Goal: Information Seeking & Learning: Learn about a topic

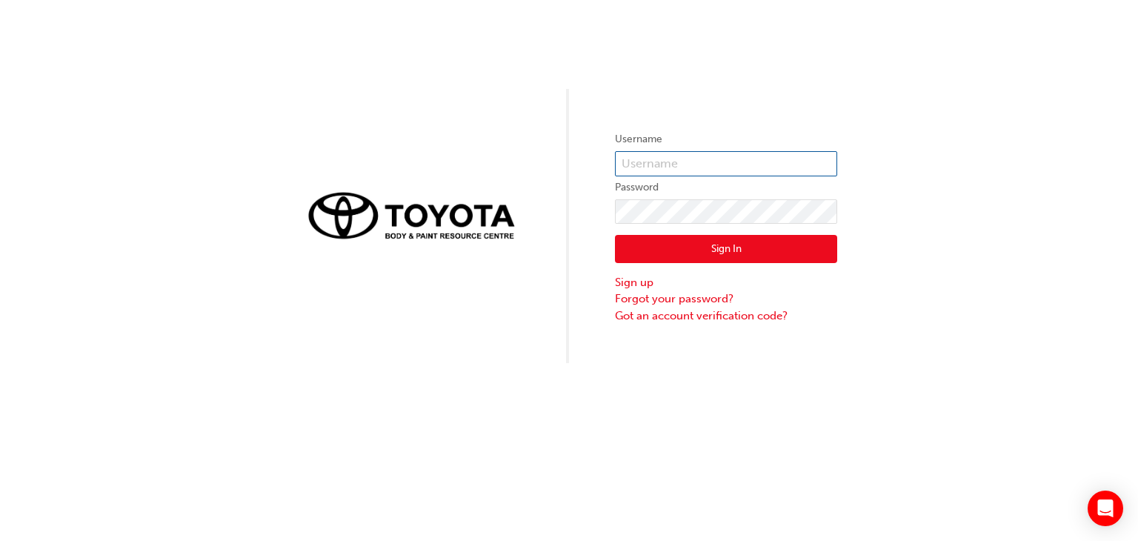
click at [752, 157] on input "text" at bounding box center [726, 163] width 222 height 25
type input "[PERSON_NAME].[PERSON_NAME]"
click button "Sign In" at bounding box center [726, 249] width 222 height 28
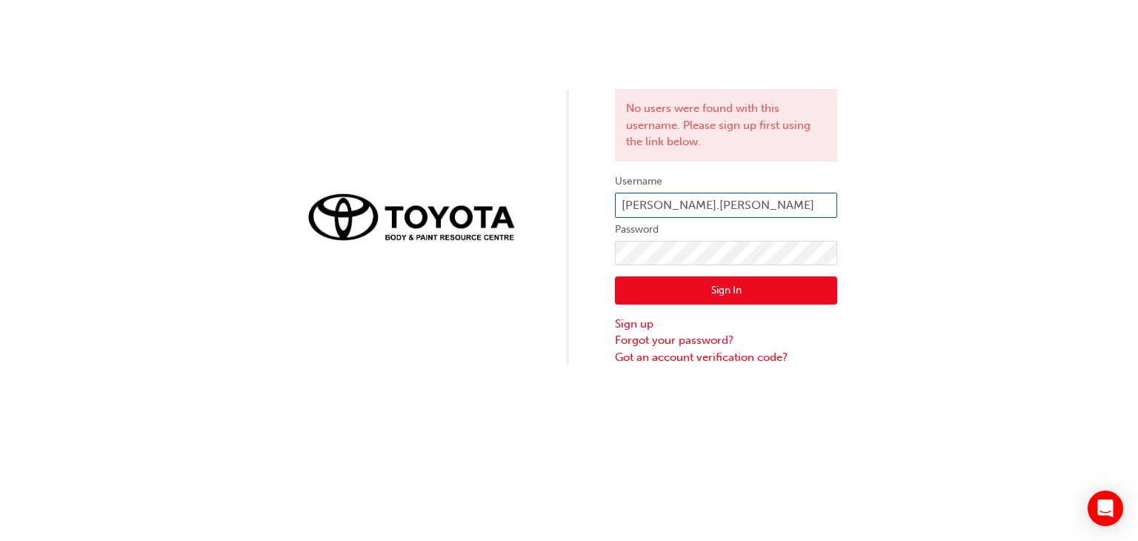
click at [710, 208] on input "[PERSON_NAME].[PERSON_NAME]" at bounding box center [726, 205] width 222 height 25
type input "[PERSON_NAME][EMAIL_ADDRESS][PERSON_NAME][DOMAIN_NAME]"
click button "Sign In" at bounding box center [726, 290] width 222 height 28
click at [710, 198] on input "todd.gillespie@cardifftoyota.com.au" at bounding box center [726, 205] width 222 height 25
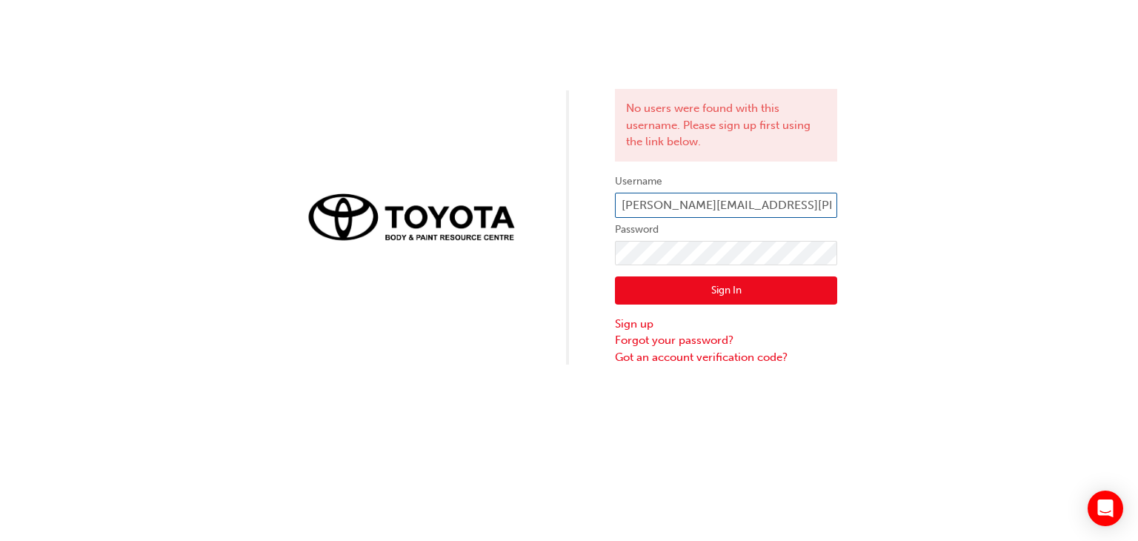
click at [710, 198] on input "todd.gillespie@cardifftoyota.com.au" at bounding box center [726, 205] width 222 height 25
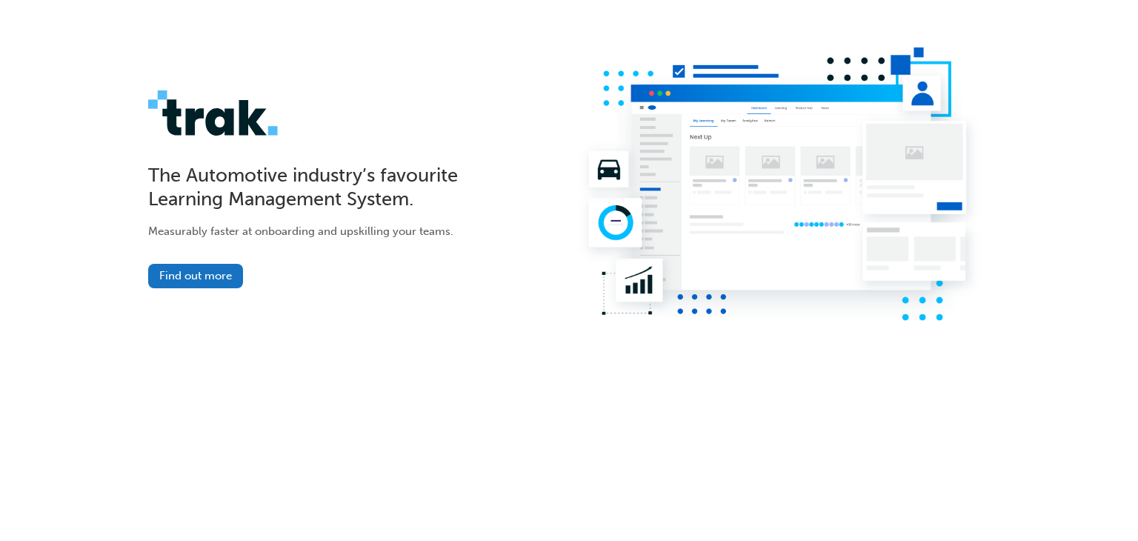
click at [800, 170] on img at bounding box center [779, 186] width 421 height 279
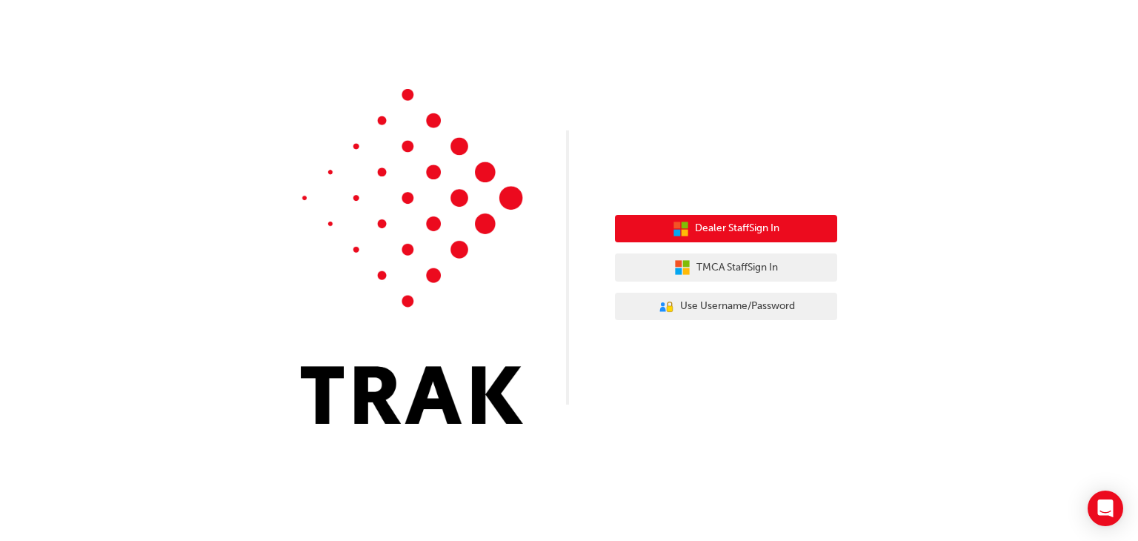
click at [725, 221] on span "Dealer Staff Sign In" at bounding box center [737, 228] width 84 height 17
click at [715, 233] on span "Dealer Staff Sign In" at bounding box center [737, 228] width 84 height 17
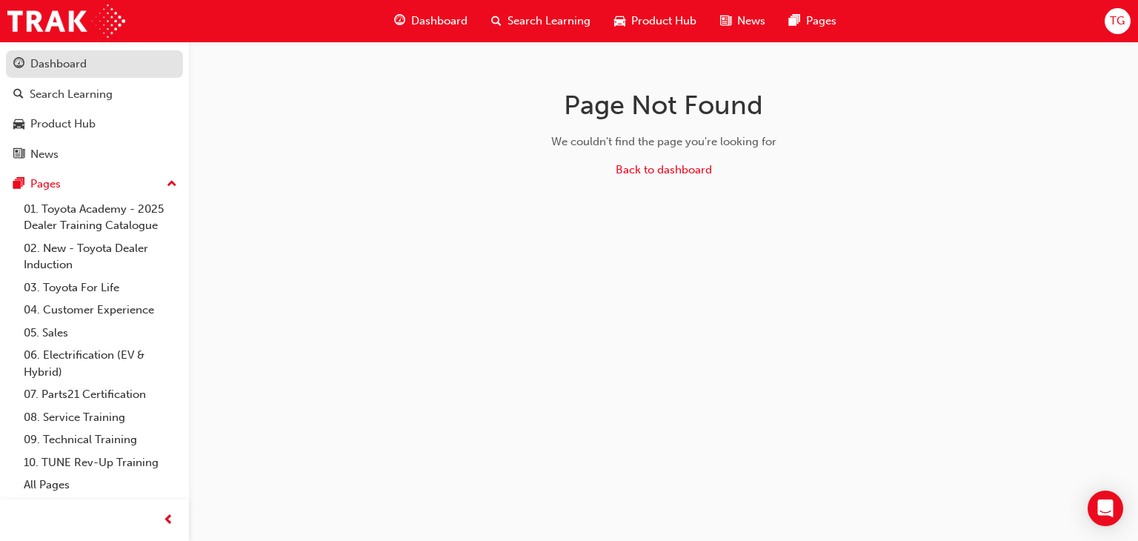
click at [84, 74] on link "Dashboard" at bounding box center [94, 63] width 177 height 27
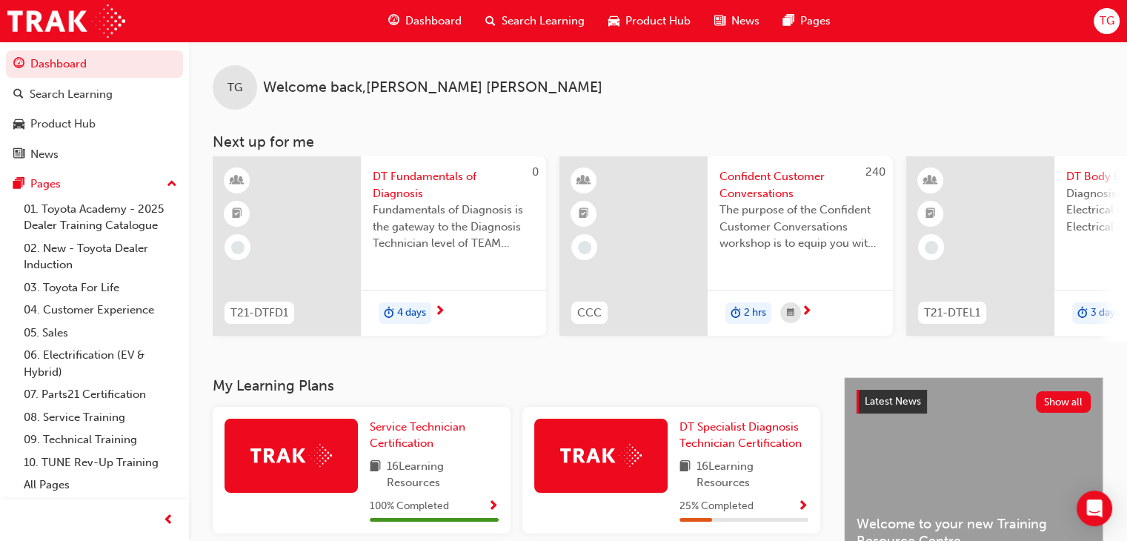
drag, startPoint x: 720, startPoint y: 240, endPoint x: 561, endPoint y: 372, distance: 206.8
click at [561, 372] on div "TG Welcome back , [PERSON_NAME] Next up for me 0 T21-DTFD1 DT Fundamentals of D…" at bounding box center [658, 209] width 938 height 336
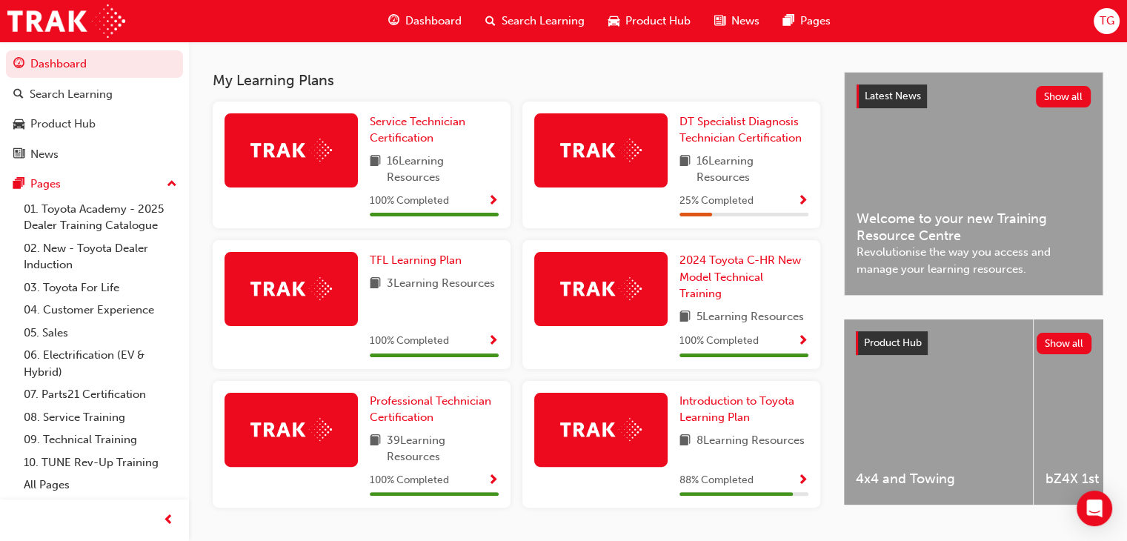
scroll to position [303, 0]
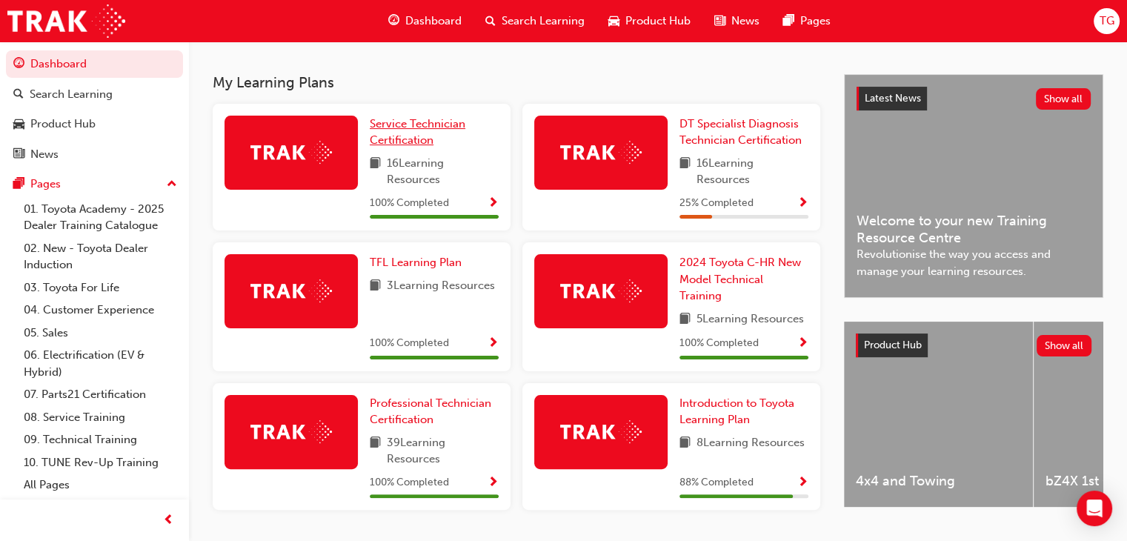
click at [403, 127] on span "Service Technician Certification" at bounding box center [418, 132] width 96 height 30
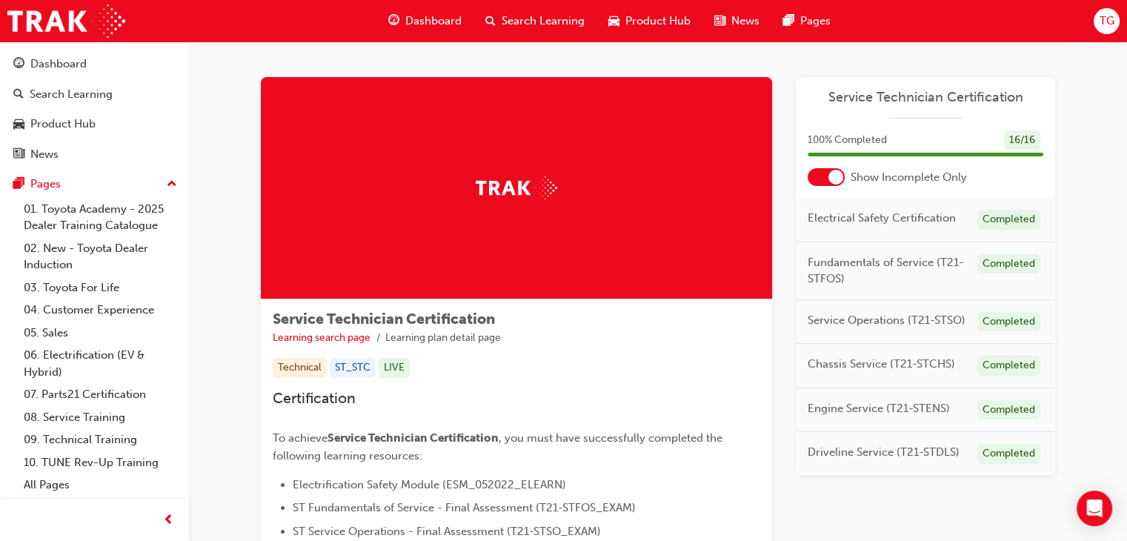
click at [839, 182] on div at bounding box center [835, 177] width 15 height 15
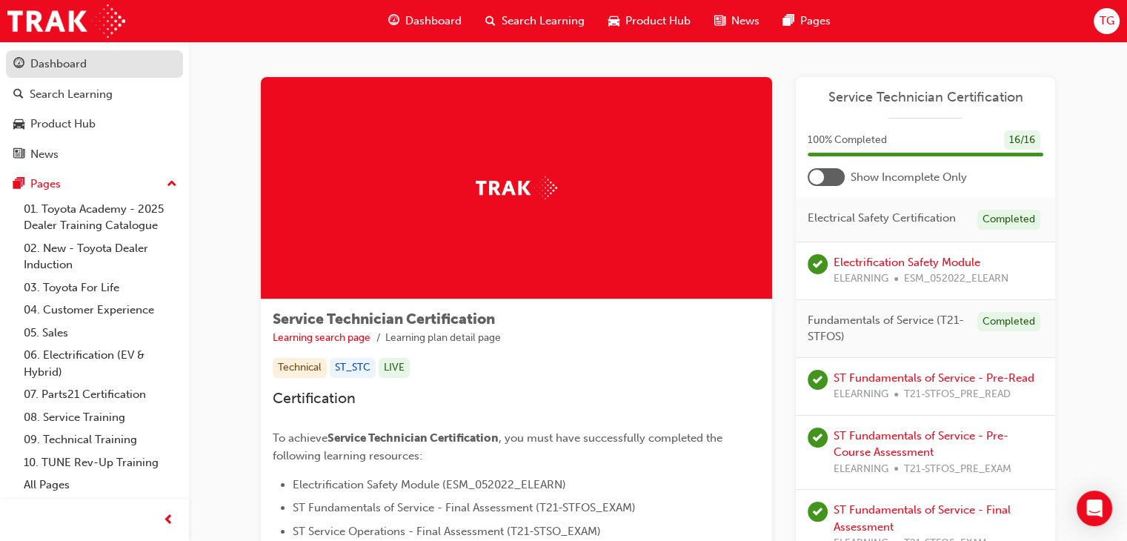
click at [65, 61] on div "Dashboard" at bounding box center [58, 64] width 56 height 17
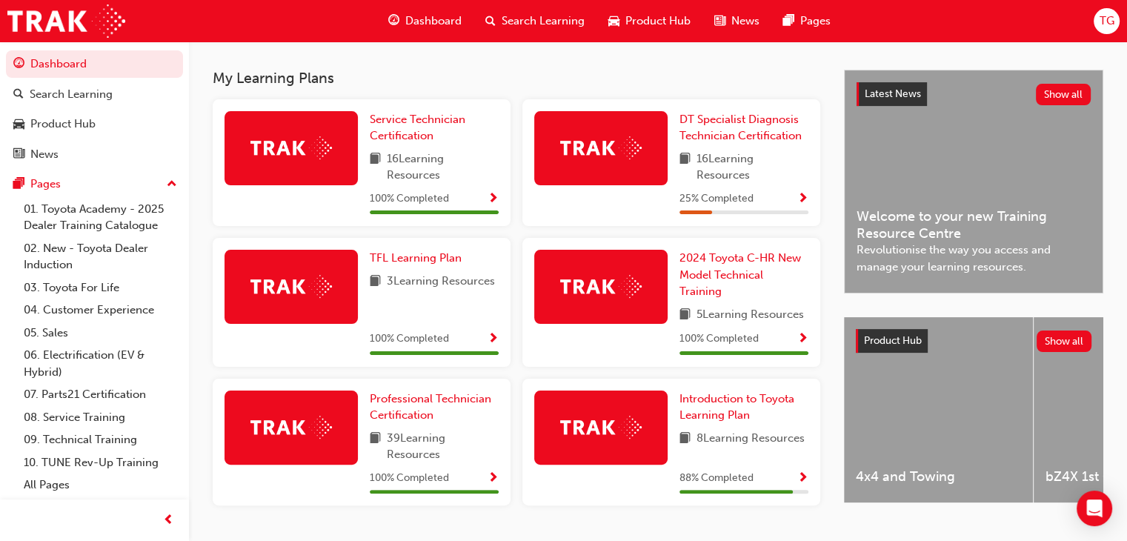
scroll to position [310, 0]
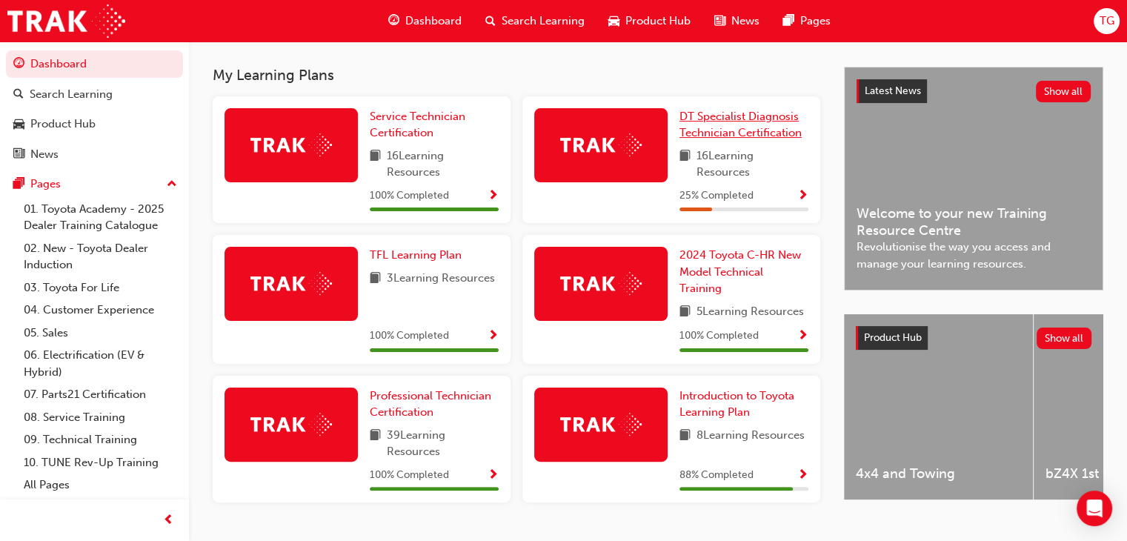
click at [734, 122] on span "DT Specialist Diagnosis Technician Certification" at bounding box center [740, 125] width 122 height 30
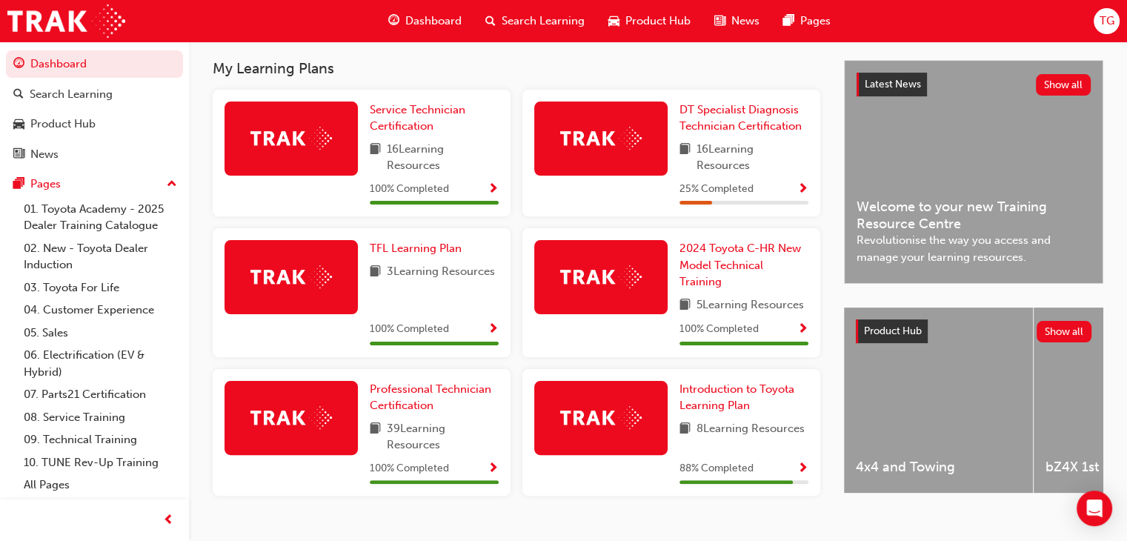
scroll to position [319, 0]
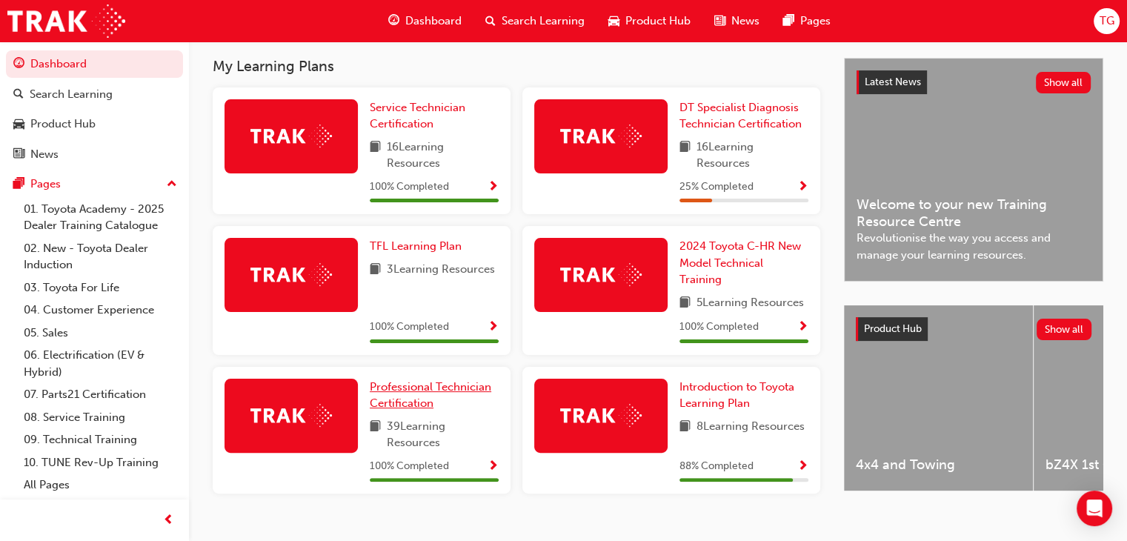
click at [404, 412] on link "Professional Technician Certification" at bounding box center [434, 395] width 129 height 33
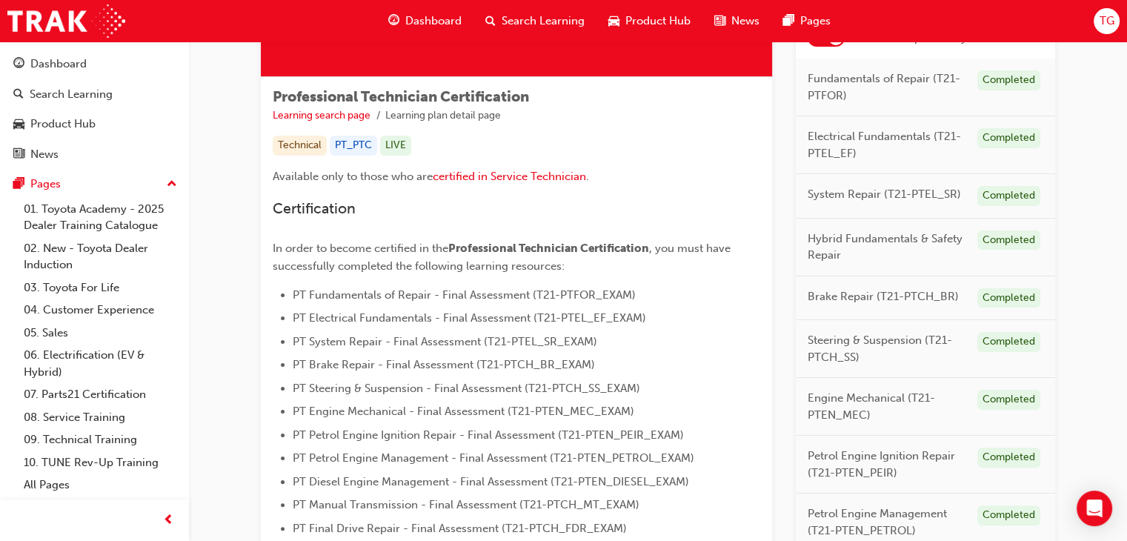
scroll to position [221, 0]
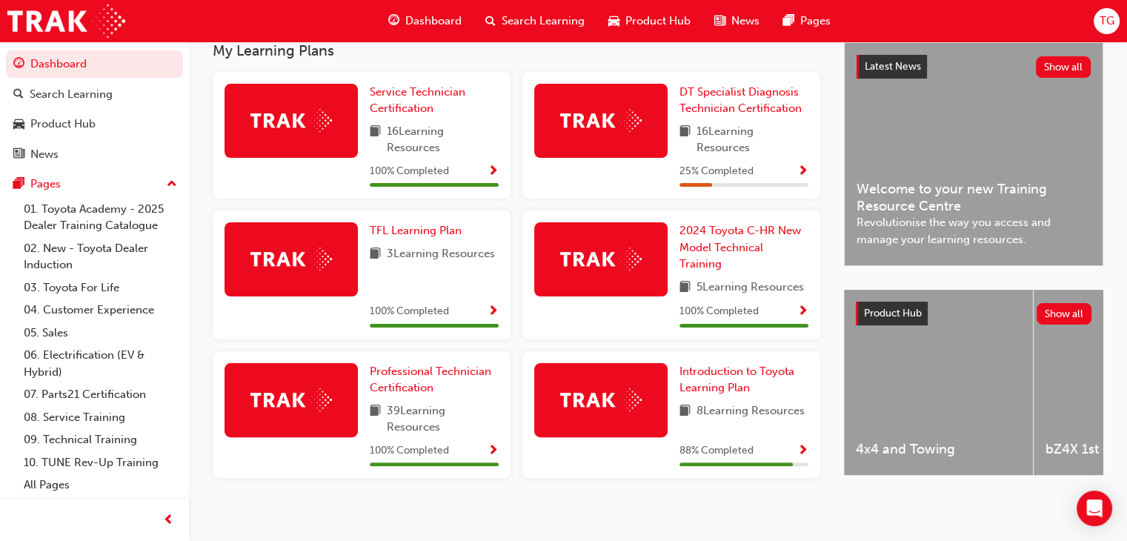
scroll to position [323, 0]
